Goal: Task Accomplishment & Management: Manage account settings

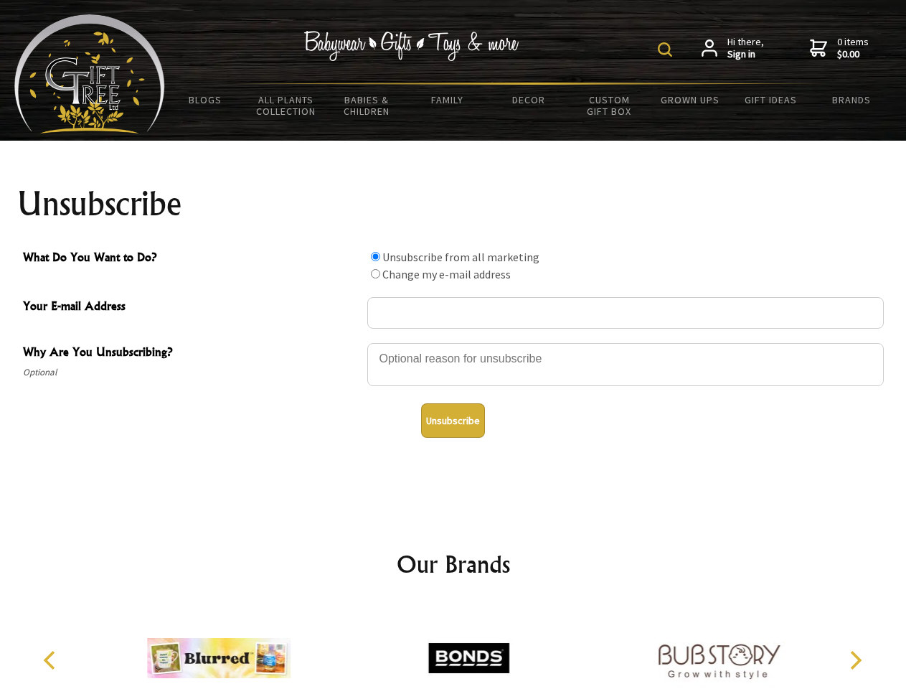
click at [667, 49] on img at bounding box center [665, 49] width 14 height 14
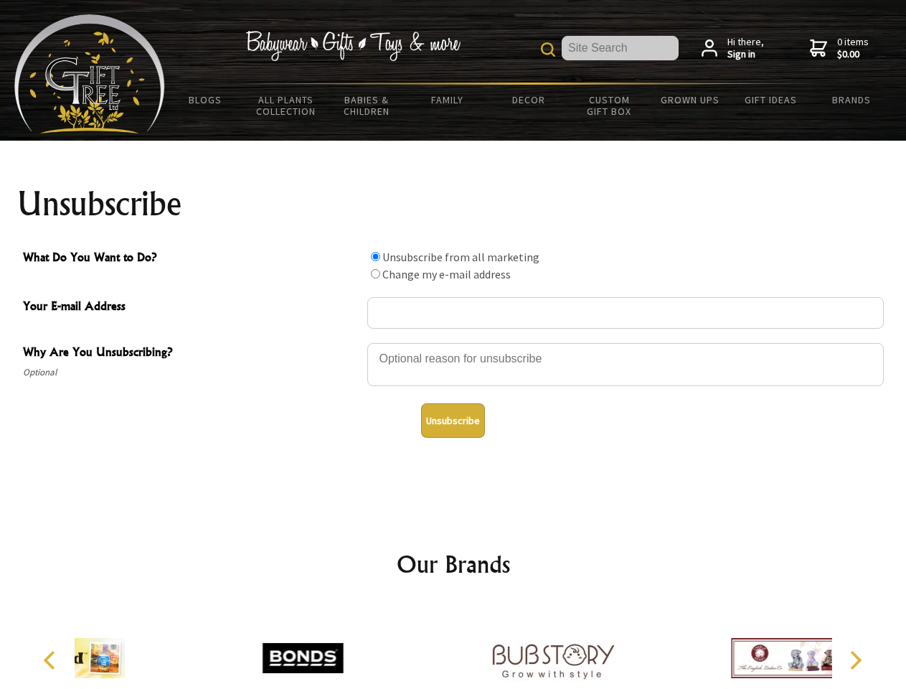
click at [453, 342] on div at bounding box center [625, 366] width 516 height 50
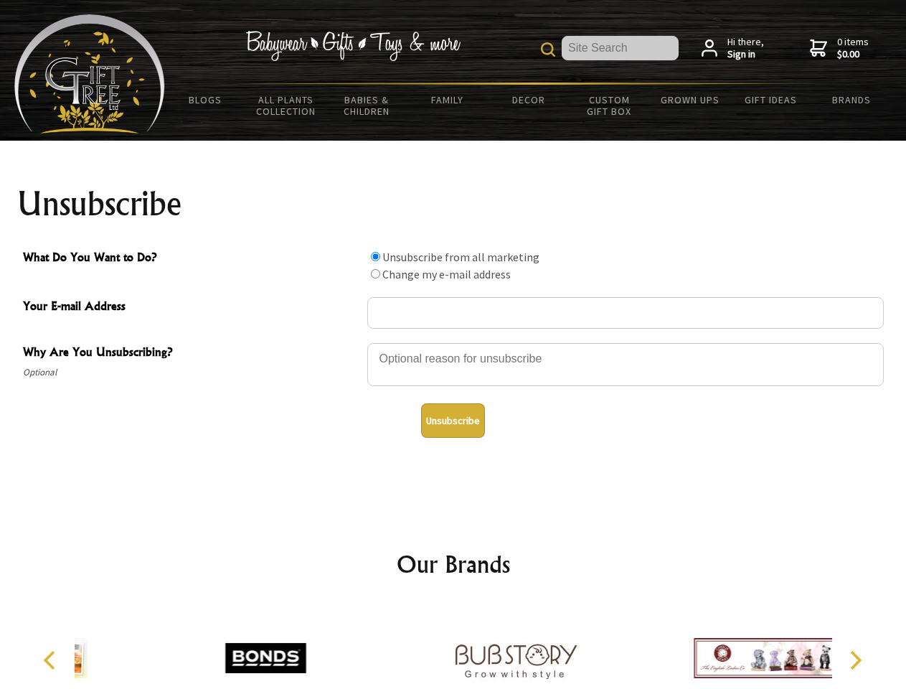
click at [375, 256] on input "What Do You Want to Do?" at bounding box center [375, 256] width 9 height 9
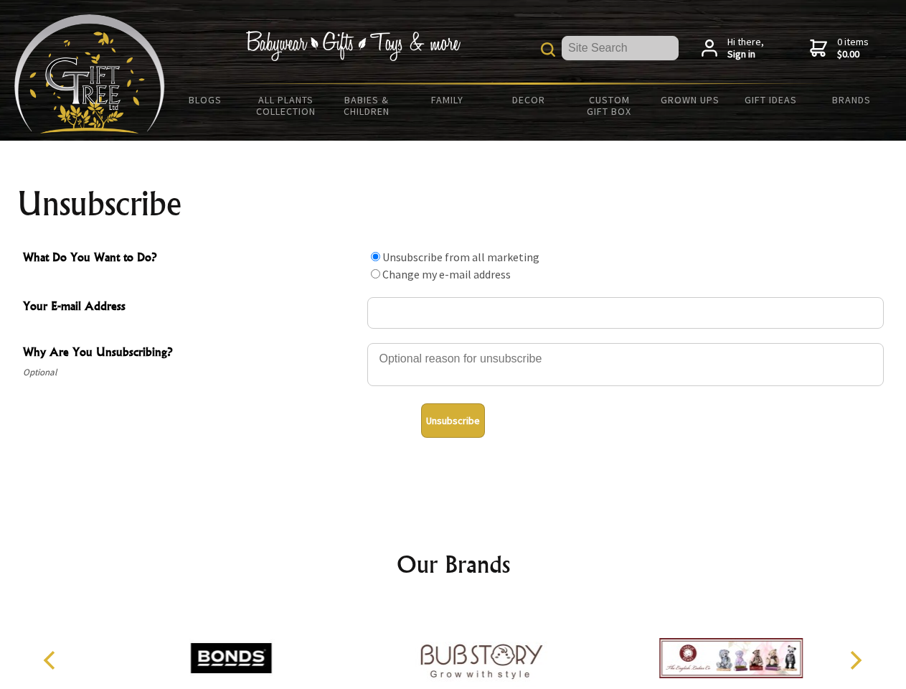
click at [375, 273] on input "What Do You Want to Do?" at bounding box center [375, 273] width 9 height 9
radio input "true"
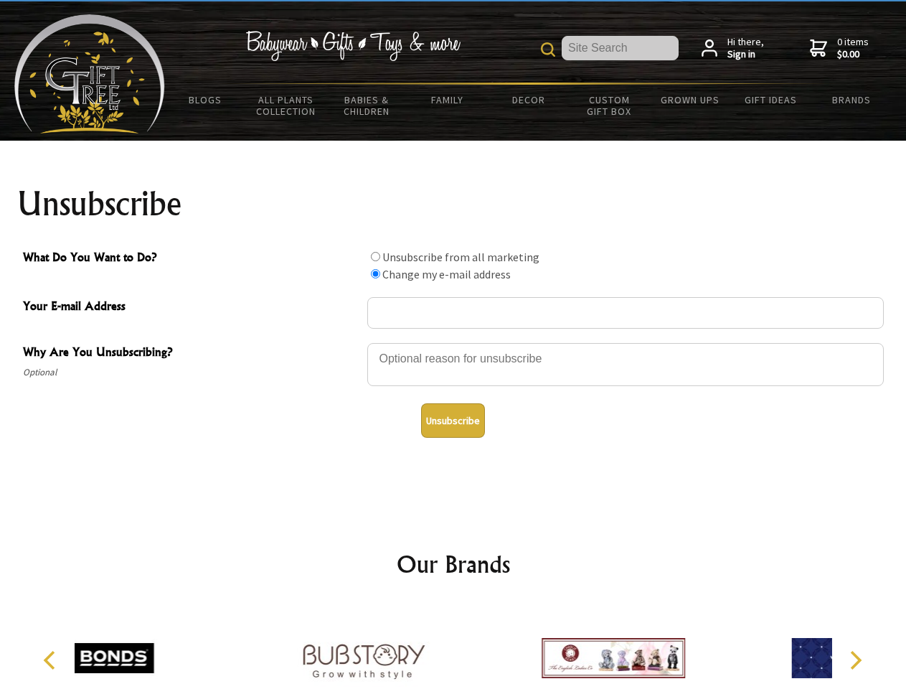
click at [453, 420] on button "Unsubscribe" at bounding box center [453, 420] width 64 height 34
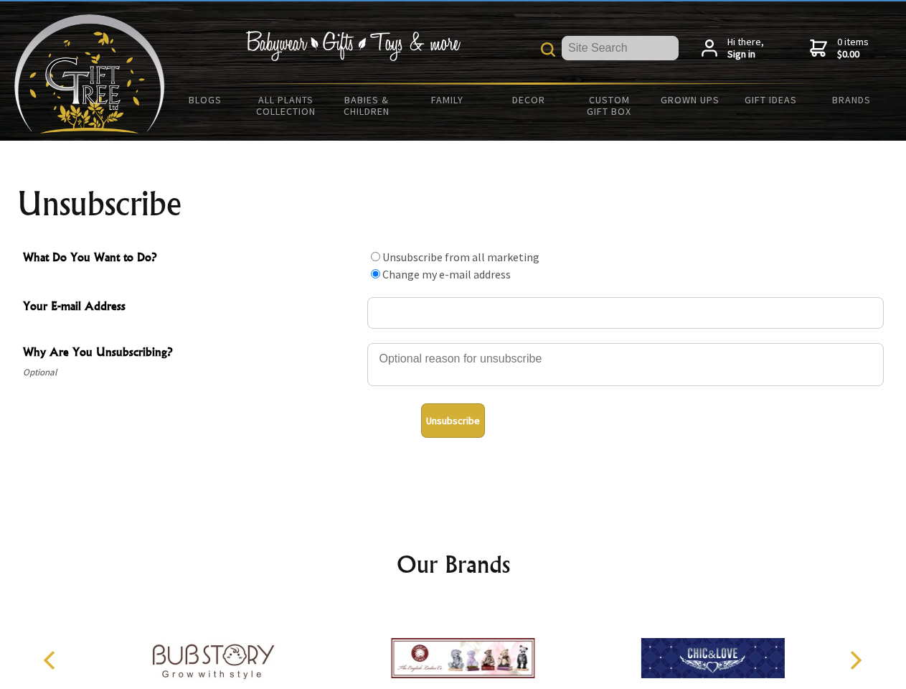
click at [52, 660] on icon "Previous" at bounding box center [51, 660] width 19 height 19
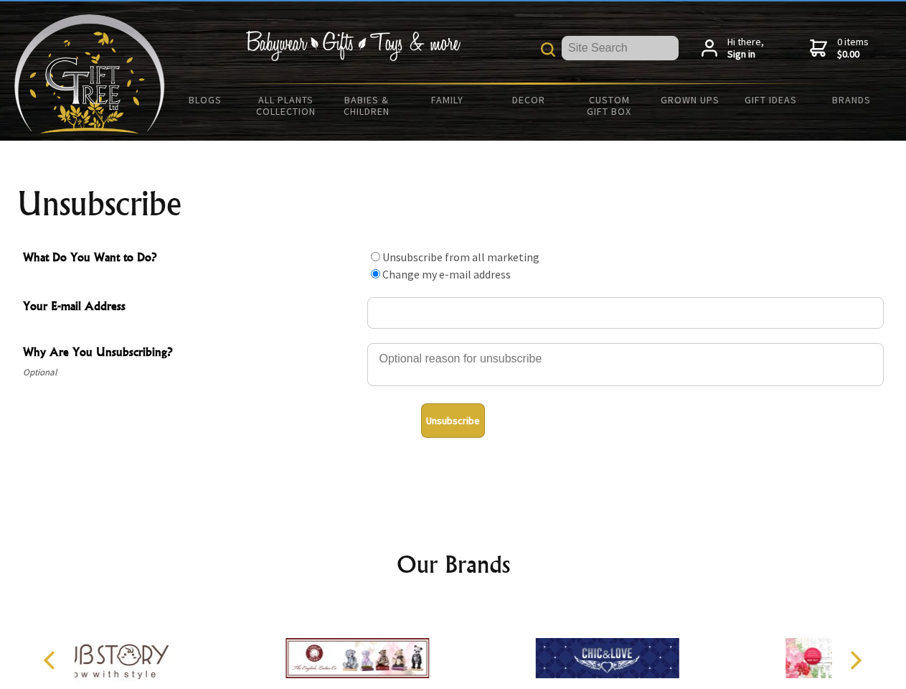
click at [855, 660] on icon "Next" at bounding box center [854, 660] width 19 height 19
